Goal: Task Accomplishment & Management: Use online tool/utility

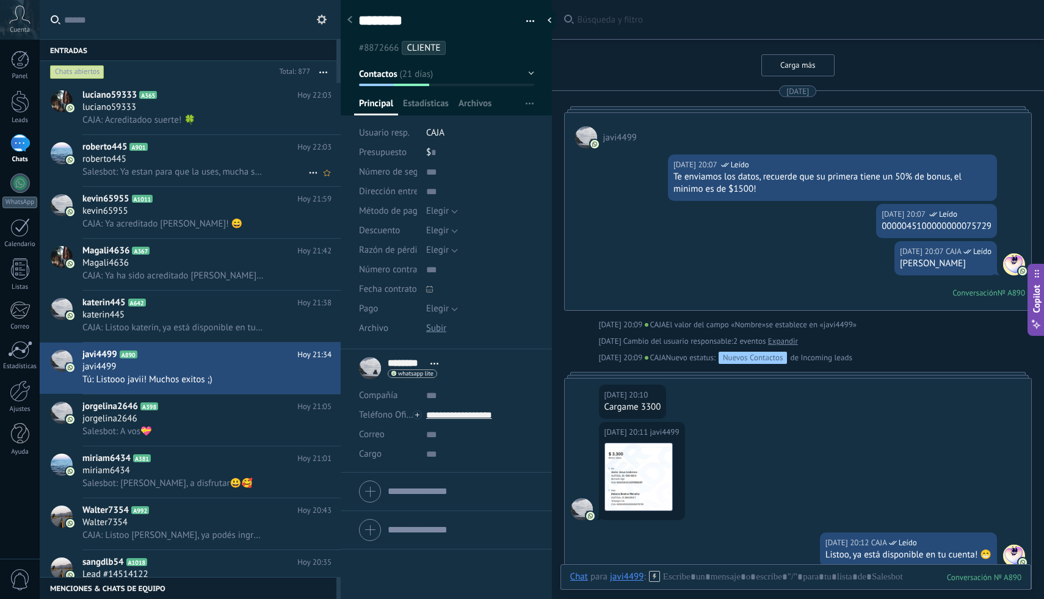
scroll to position [18, 0]
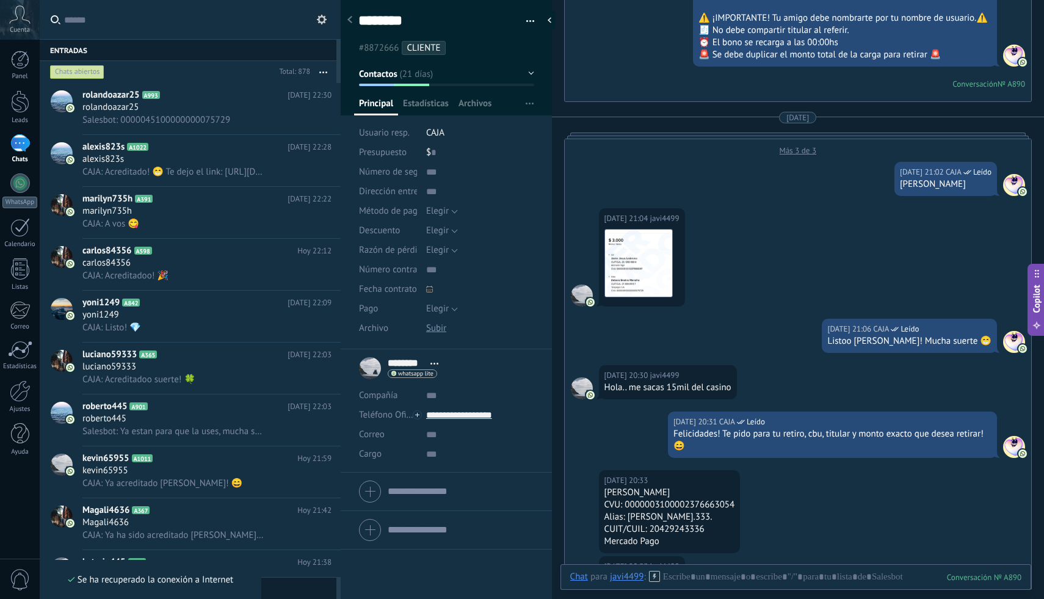
scroll to position [4623, 0]
